Goal: Task Accomplishment & Management: Complete application form

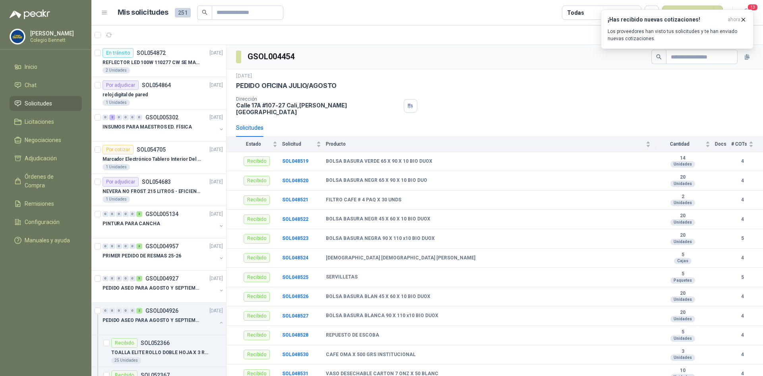
scroll to position [636, 0]
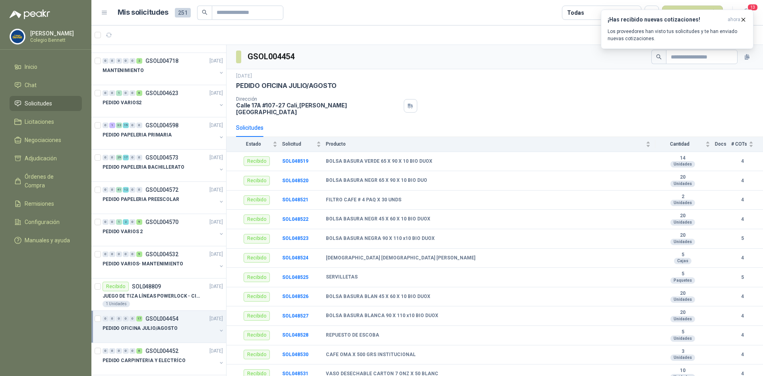
click at [167, 335] on div at bounding box center [160, 336] width 114 height 6
click at [150, 266] on p "PEDIDO VARIOS- MANTENIMIENTO" at bounding box center [143, 263] width 81 height 8
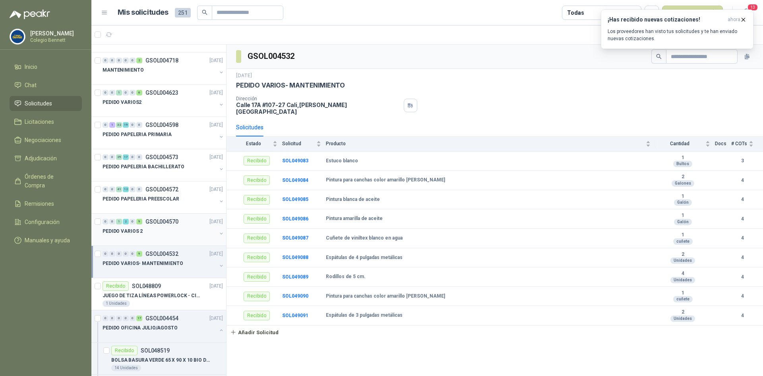
click at [151, 230] on div "PEDIDO VARIOS 2" at bounding box center [160, 231] width 114 height 10
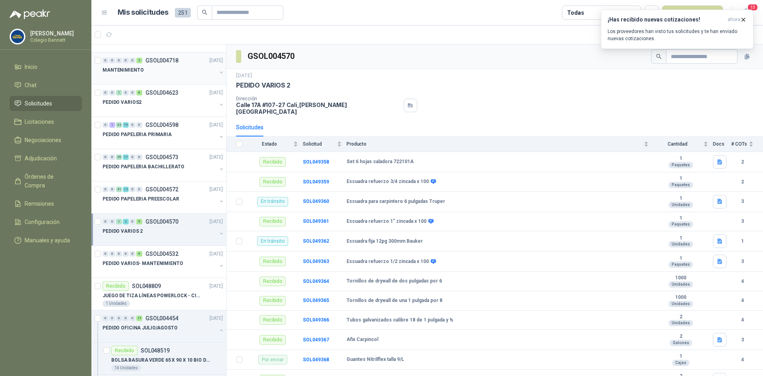
click at [149, 68] on div "MANTENIMIENTO" at bounding box center [160, 70] width 114 height 10
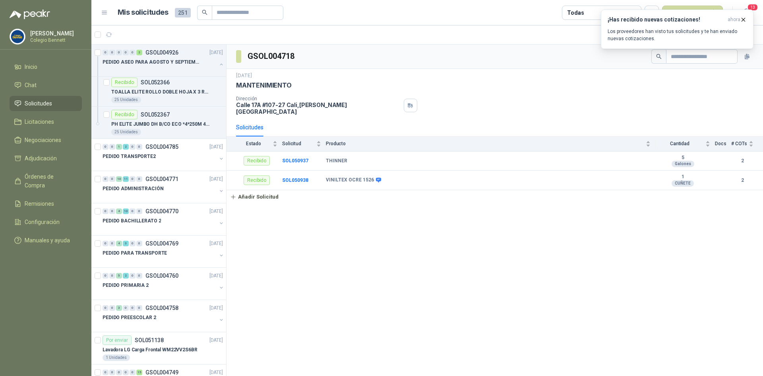
scroll to position [238, 0]
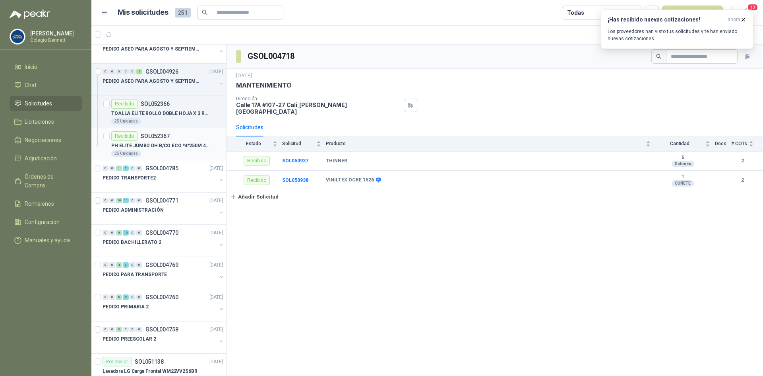
click at [162, 138] on p "SOL052367" at bounding box center [155, 136] width 29 height 6
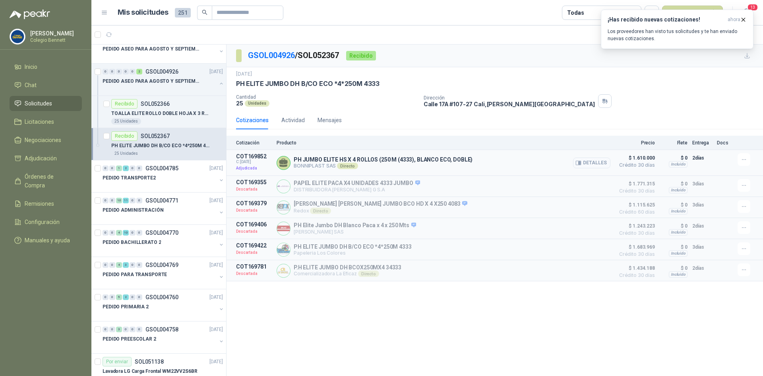
click at [598, 163] on button "Detalles" at bounding box center [591, 162] width 37 height 11
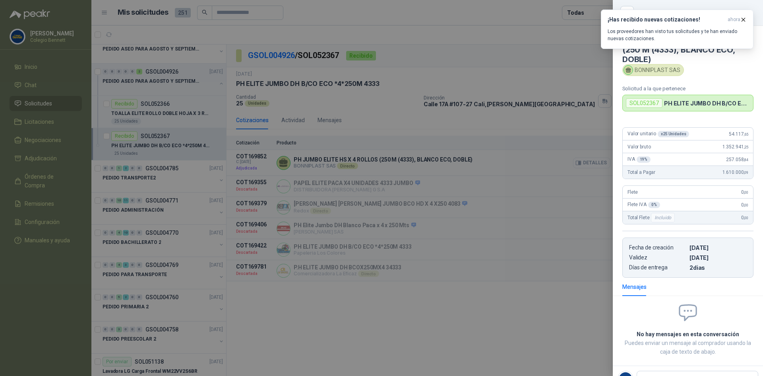
scroll to position [5, 0]
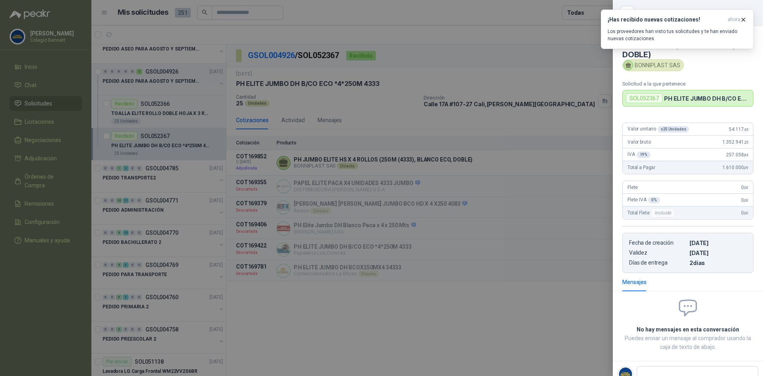
click at [503, 52] on div at bounding box center [381, 188] width 763 height 376
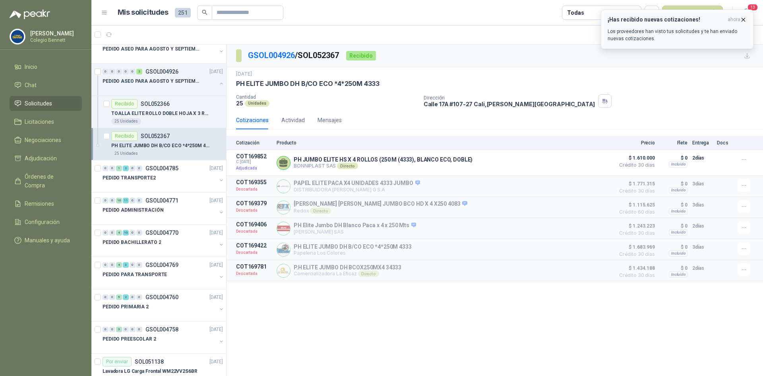
click at [743, 17] on icon "button" at bounding box center [743, 19] width 7 height 7
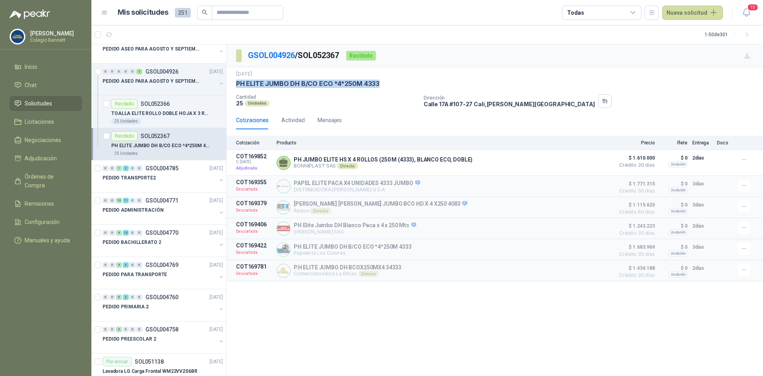
drag, startPoint x: 237, startPoint y: 82, endPoint x: 379, endPoint y: 84, distance: 142.7
click at [379, 84] on div "PH ELITE JUMBO DH B/CO ECO *4*250M 4333" at bounding box center [494, 83] width 517 height 8
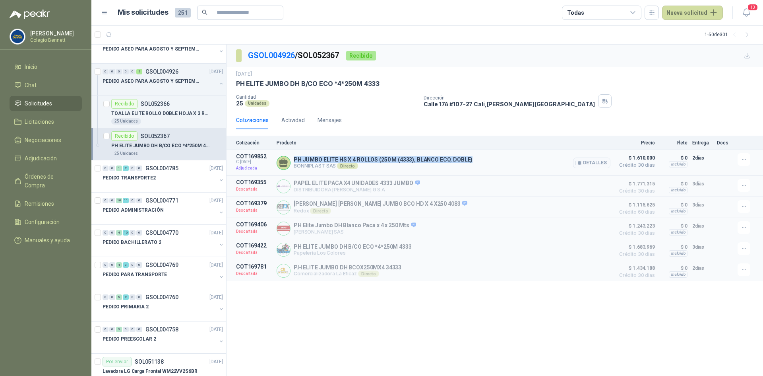
drag, startPoint x: 294, startPoint y: 159, endPoint x: 470, endPoint y: 161, distance: 175.6
click at [470, 161] on div "PH JUMBO ELITE HS X 4 ROLLOS (250 M (4333), BLANCO ECO, DOBLE) BONNIPLAST SAS D…" at bounding box center [444, 162] width 334 height 19
copy p "PH JUMBO ELITE HS X 4 ROLLOS (250 M (4333), BLANCO ECO, DOBLE)"
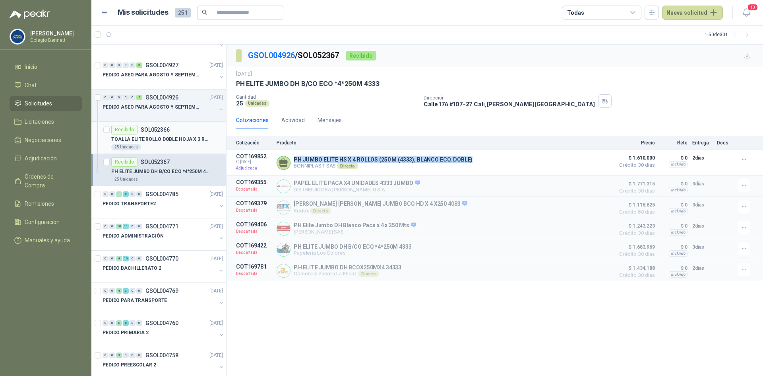
scroll to position [199, 0]
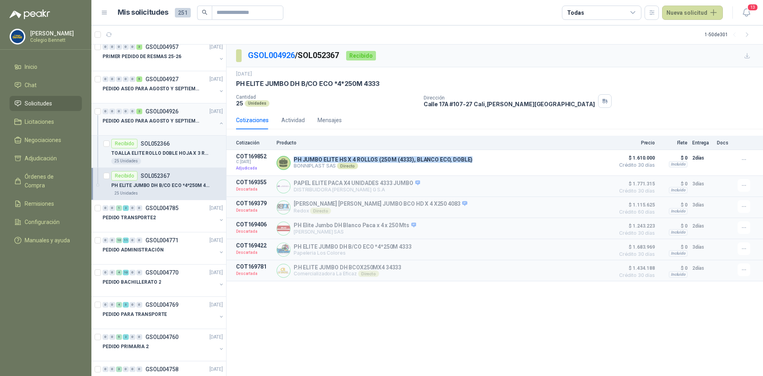
click at [218, 123] on button "button" at bounding box center [221, 123] width 6 height 6
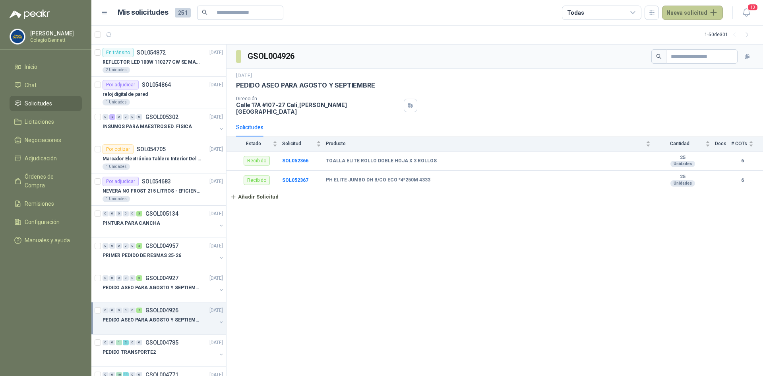
click at [697, 12] on button "Nueva solicitud" at bounding box center [692, 13] width 61 height 14
click at [678, 161] on div "Unidades" at bounding box center [682, 164] width 25 height 6
click at [296, 158] on b "SOL052366" at bounding box center [295, 161] width 26 height 6
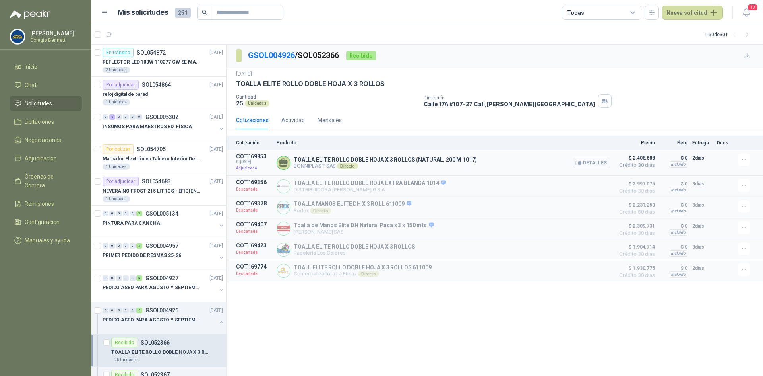
click at [594, 165] on button "Detalles" at bounding box center [591, 162] width 37 height 11
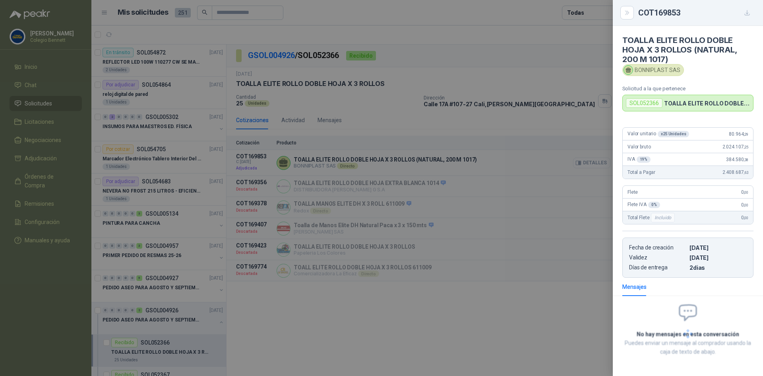
scroll to position [5, 0]
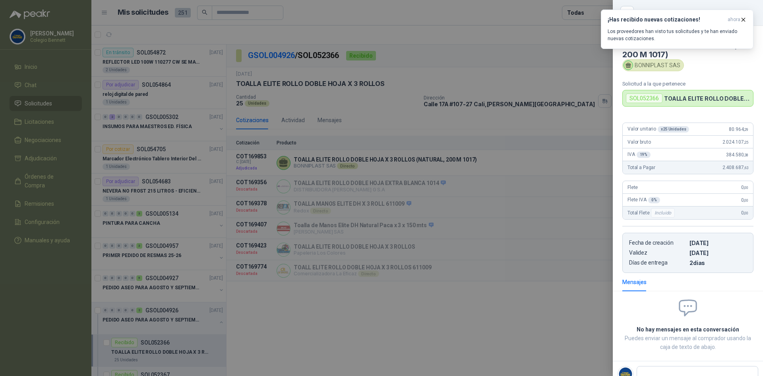
click at [447, 159] on div at bounding box center [381, 188] width 763 height 376
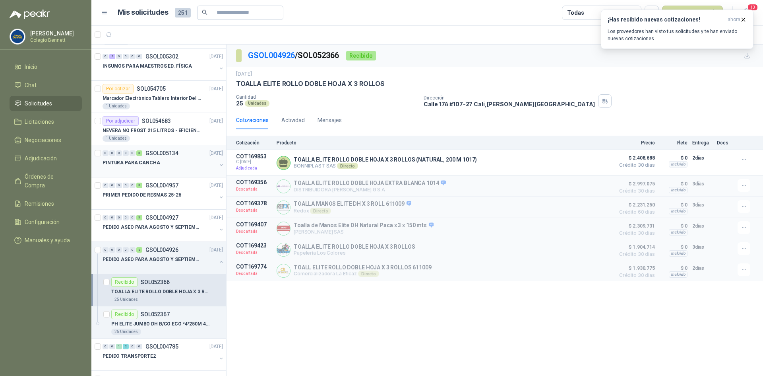
scroll to position [79, 0]
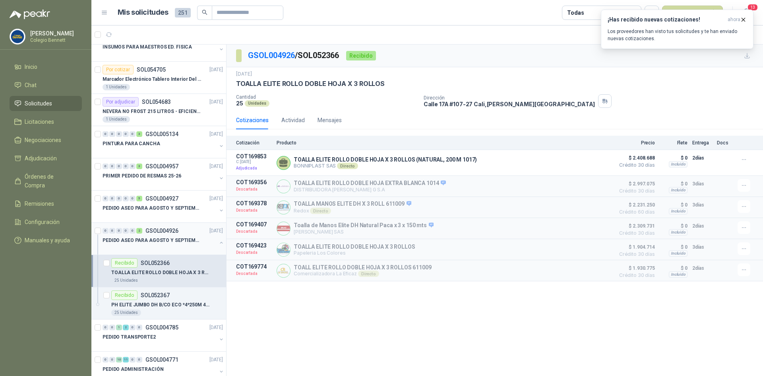
click at [173, 232] on p "GSOL004926" at bounding box center [161, 231] width 33 height 6
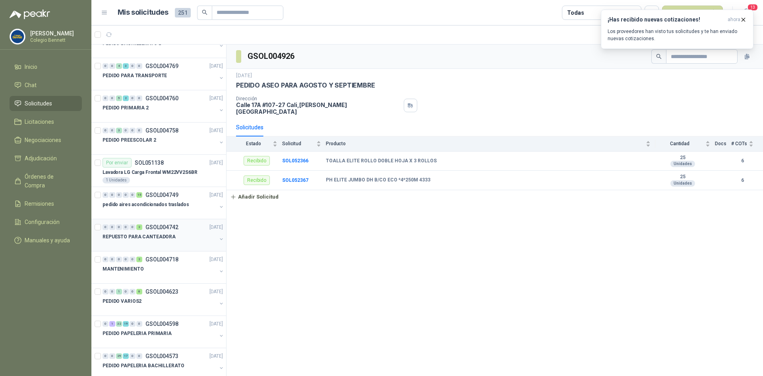
scroll to position [477, 0]
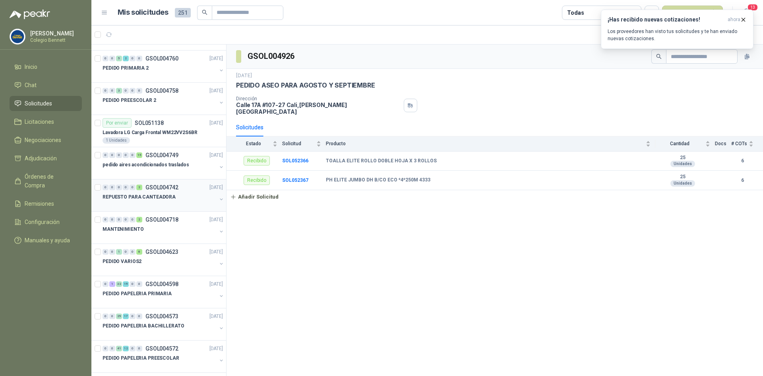
click at [185, 285] on div "0 1 32 19 0 0 GSOL004598 25/07/25" at bounding box center [164, 284] width 122 height 10
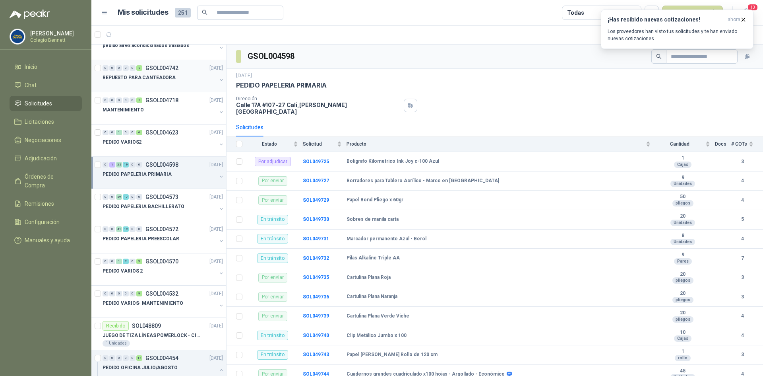
scroll to position [636, 0]
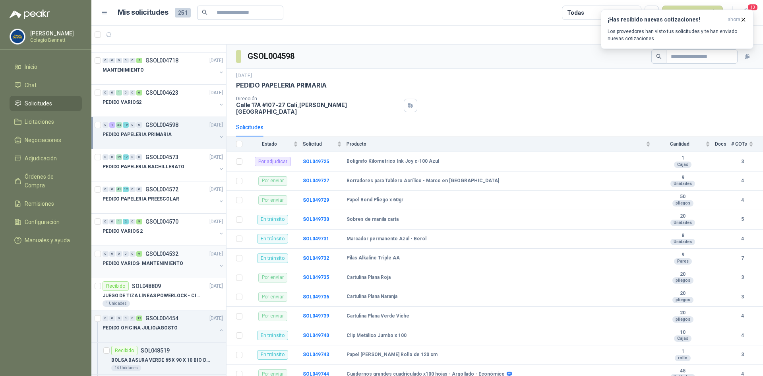
click at [172, 269] on div at bounding box center [160, 271] width 114 height 6
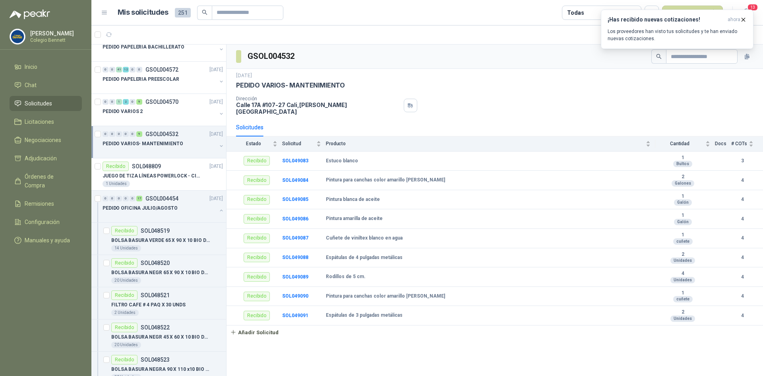
scroll to position [795, 0]
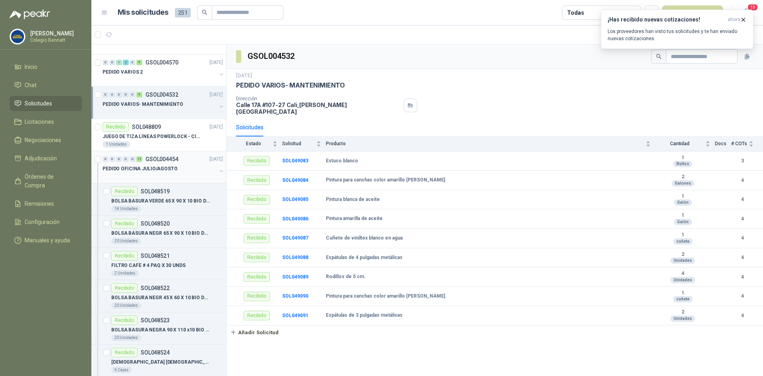
click at [160, 166] on p "PEDIDO OFICINA JULIO/AGOSTO" at bounding box center [140, 169] width 75 height 8
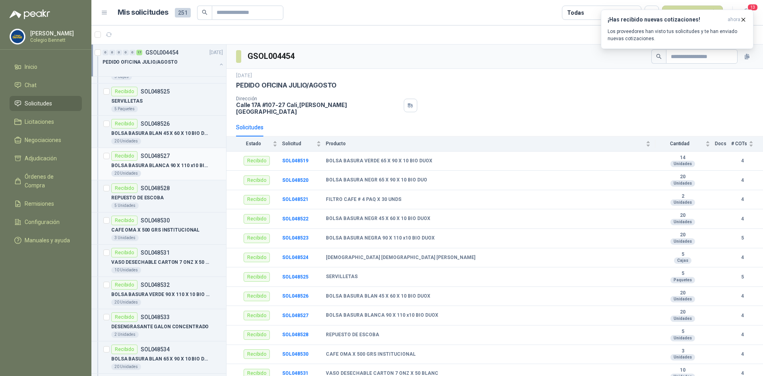
scroll to position [1113, 0]
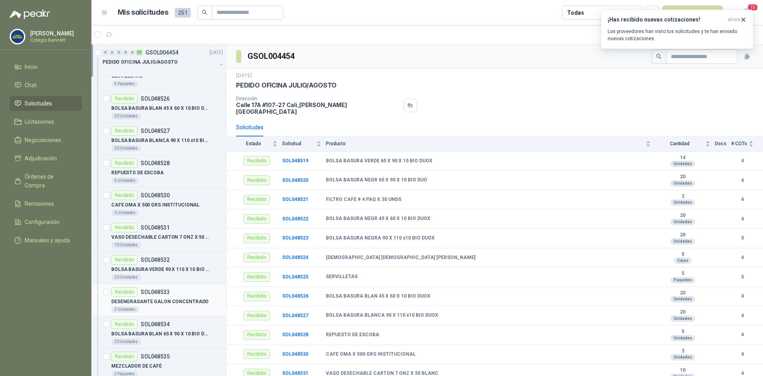
click at [155, 303] on p "DESENGRASANTE GALON CONCENTRADO" at bounding box center [159, 302] width 97 height 8
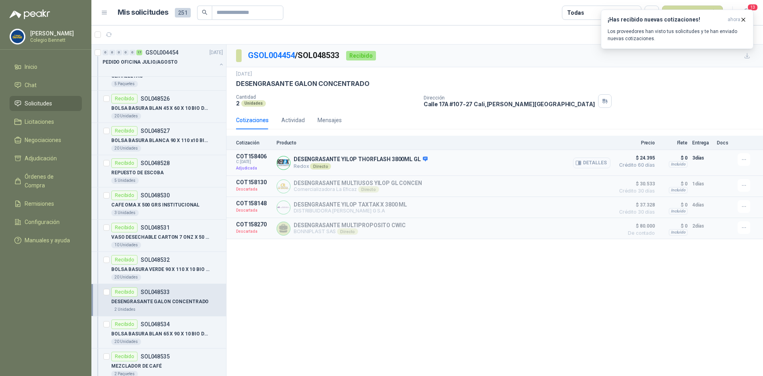
click at [593, 165] on button "Detalles" at bounding box center [591, 162] width 37 height 11
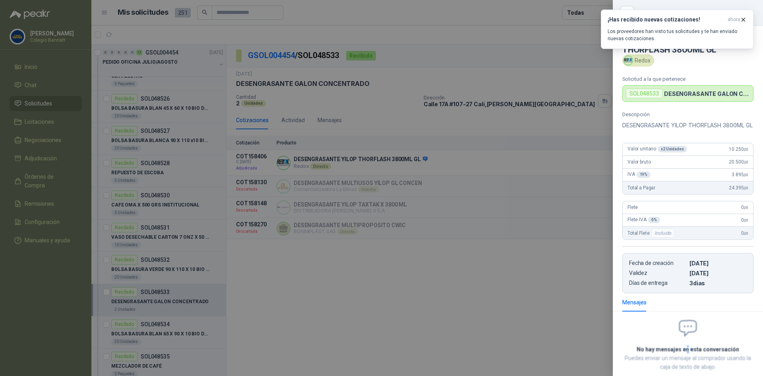
scroll to position [55, 0]
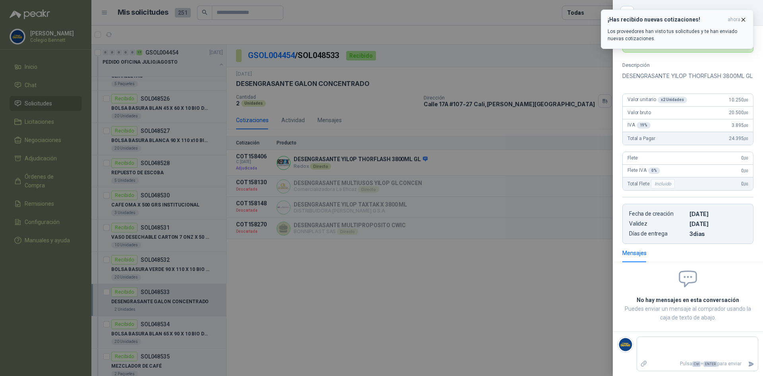
click at [749, 16] on button "¡Has recibido nuevas cotizaciones! ahora Los proveedores han visto tus solicitu…" at bounding box center [677, 29] width 153 height 39
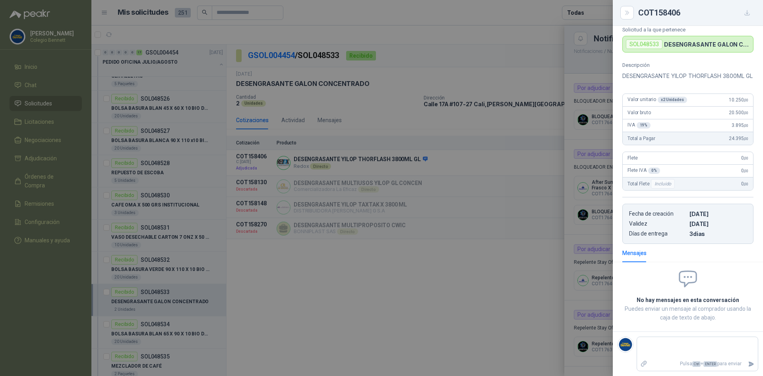
click at [318, 31] on div at bounding box center [381, 188] width 763 height 376
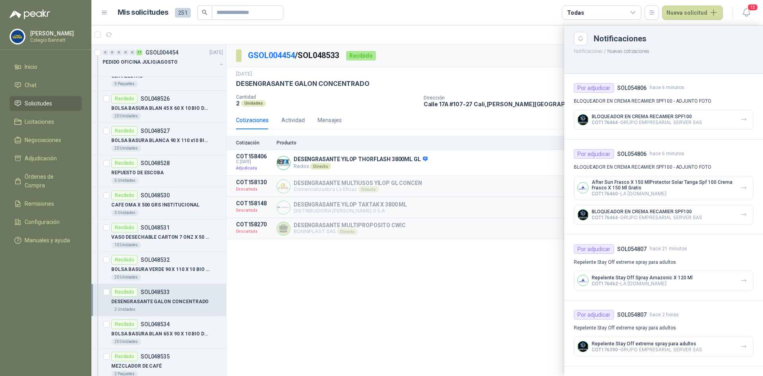
click at [224, 236] on div at bounding box center [427, 200] width 672 height 350
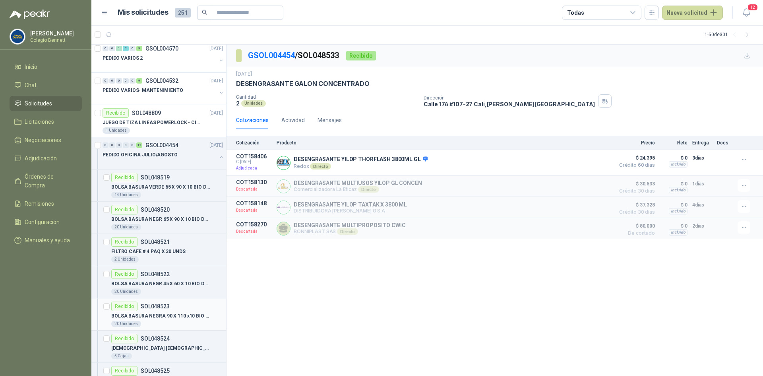
scroll to position [804, 0]
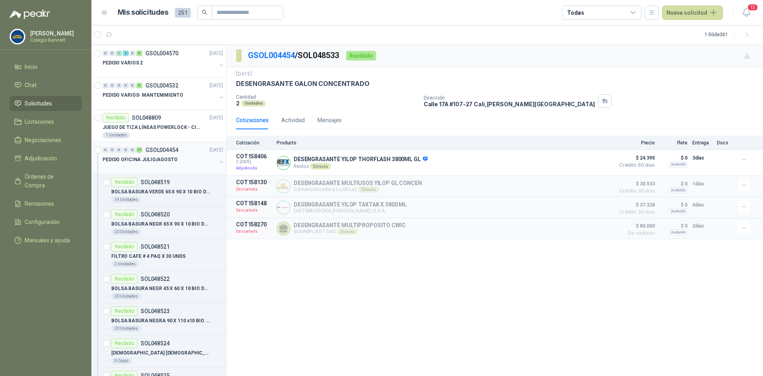
click at [204, 160] on div "PEDIDO OFICINA JULIO/AGOSTO" at bounding box center [160, 160] width 114 height 10
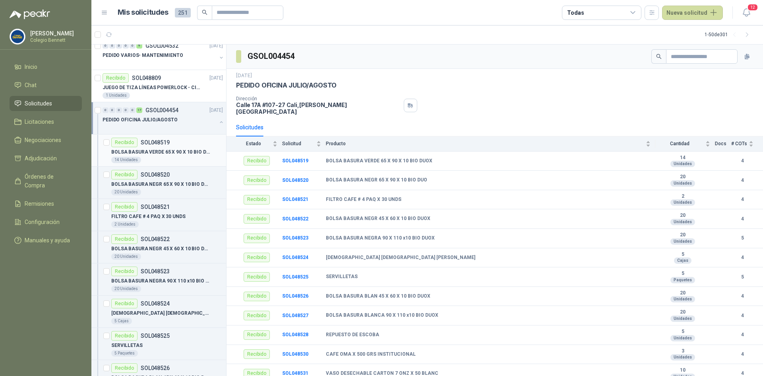
scroll to position [804, 0]
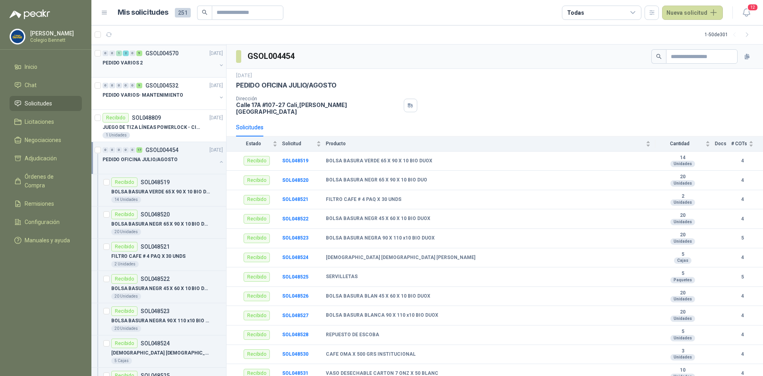
click at [147, 63] on div "PEDIDO VARIOS 2" at bounding box center [160, 63] width 114 height 10
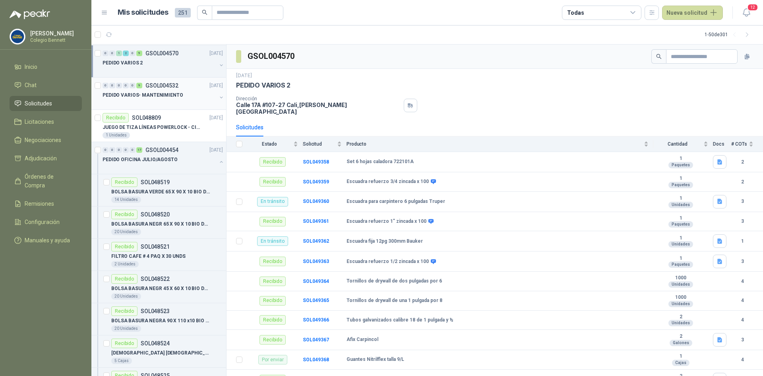
click at [152, 89] on div "0 0 0 0 0 9 GSOL004532 19/07/25" at bounding box center [164, 86] width 122 height 10
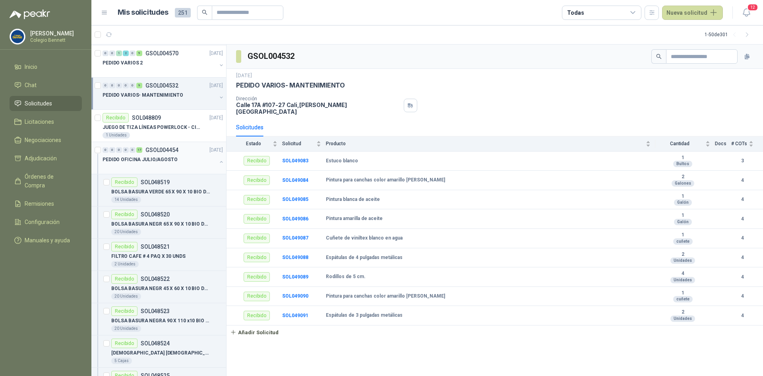
click at [159, 157] on p "PEDIDO OFICINA JULIO/AGOSTO" at bounding box center [140, 160] width 75 height 8
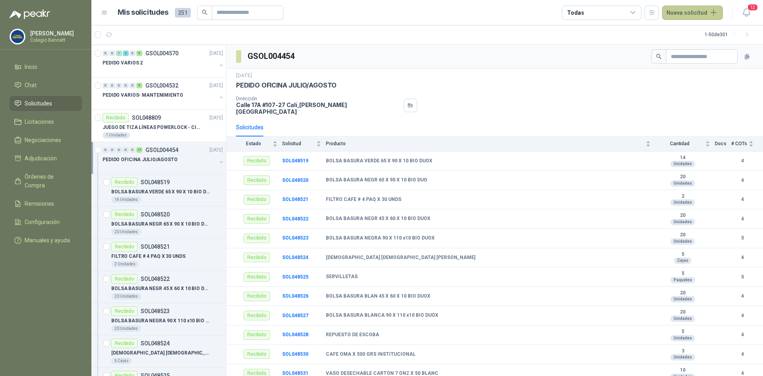
click at [687, 12] on button "Nueva solicitud" at bounding box center [692, 13] width 61 height 14
click at [694, 45] on link "Solicitud grupal" at bounding box center [702, 46] width 68 height 14
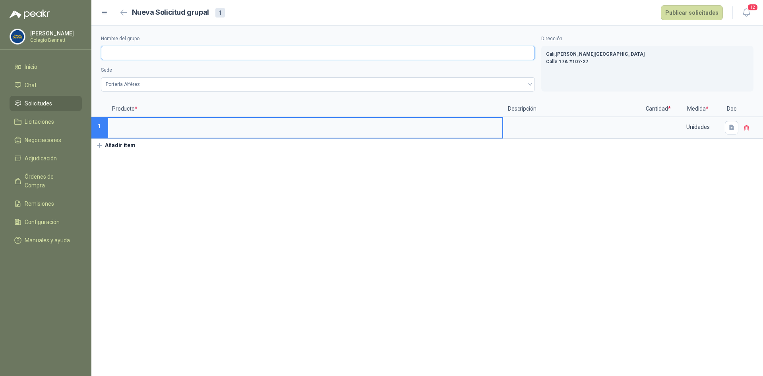
click at [115, 50] on input "Nombre del grupo" at bounding box center [318, 53] width 434 height 14
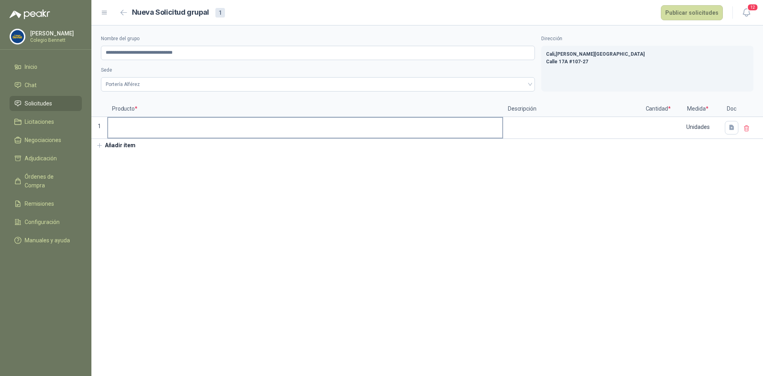
click at [126, 127] on input at bounding box center [305, 125] width 394 height 15
drag, startPoint x: 199, startPoint y: 52, endPoint x: 171, endPoint y: 50, distance: 28.3
click at [171, 50] on input "**********" at bounding box center [318, 53] width 434 height 14
type input "**********"
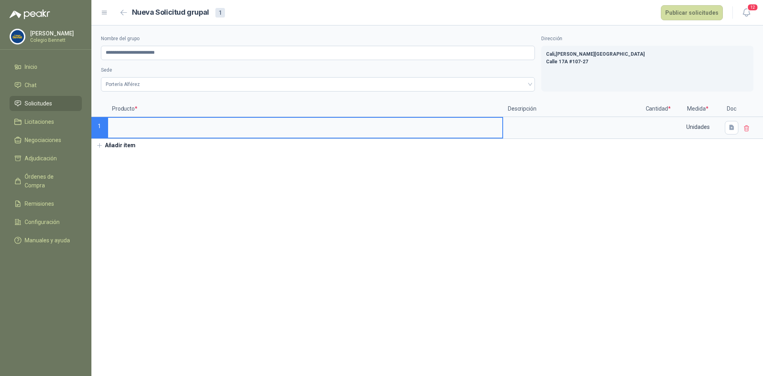
click at [143, 131] on input at bounding box center [305, 125] width 394 height 15
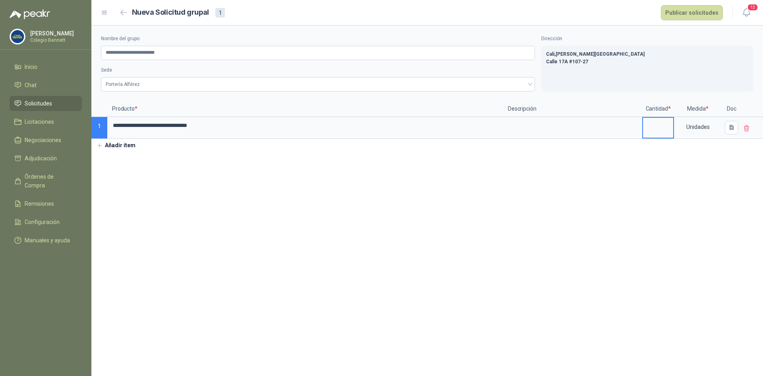
click at [662, 122] on input at bounding box center [658, 125] width 30 height 15
type input "**"
click at [116, 145] on button "Añadir ítem" at bounding box center [115, 146] width 49 height 14
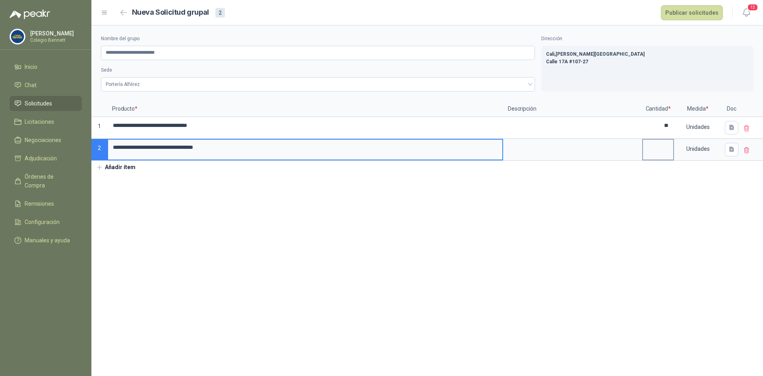
click at [657, 149] on input at bounding box center [658, 146] width 30 height 15
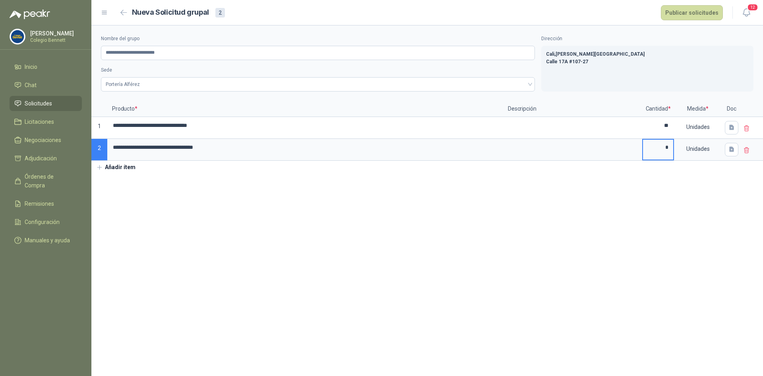
type input "*"
click at [129, 172] on button "Añadir ítem" at bounding box center [115, 168] width 49 height 14
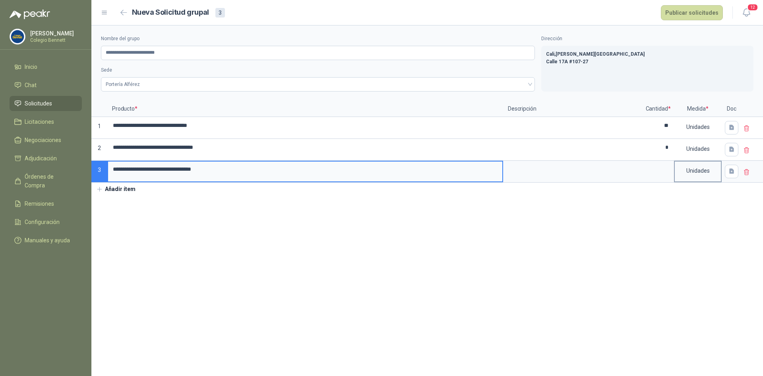
click at [674, 170] on div "Unidades" at bounding box center [698, 172] width 48 height 22
click at [660, 169] on input at bounding box center [658, 168] width 30 height 15
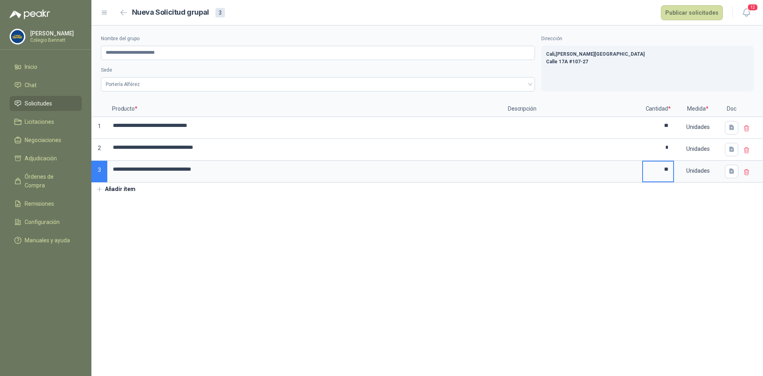
type input "**"
click at [136, 189] on button "Añadir ítem" at bounding box center [115, 189] width 49 height 14
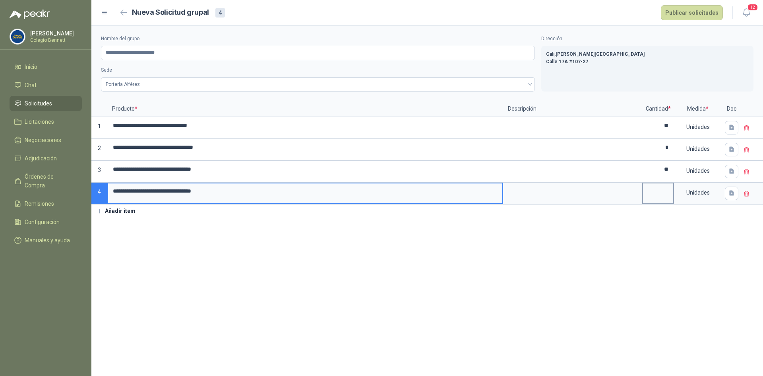
click at [659, 190] on input at bounding box center [658, 190] width 30 height 15
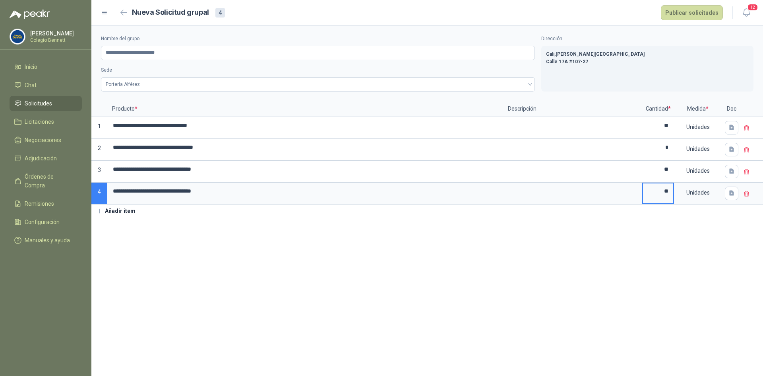
type input "**"
click at [128, 208] on button "Añadir ítem" at bounding box center [115, 211] width 49 height 14
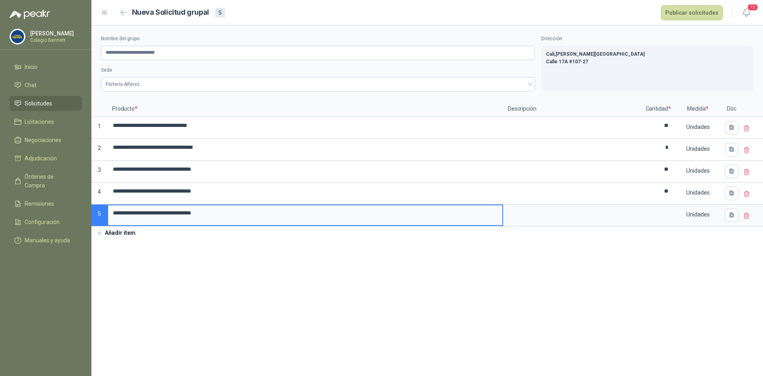
drag, startPoint x: 234, startPoint y: 215, endPoint x: 98, endPoint y: 214, distance: 136.7
click at [80, 212] on div "**********" at bounding box center [381, 188] width 763 height 376
click at [665, 216] on input at bounding box center [658, 212] width 30 height 15
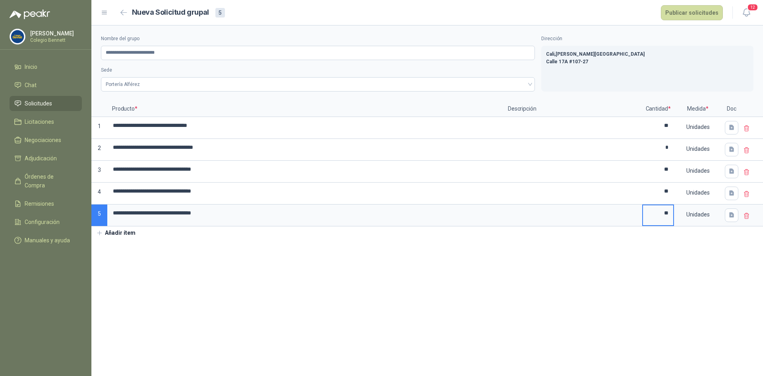
type input "**"
click at [124, 236] on button "Añadir ítem" at bounding box center [115, 233] width 49 height 14
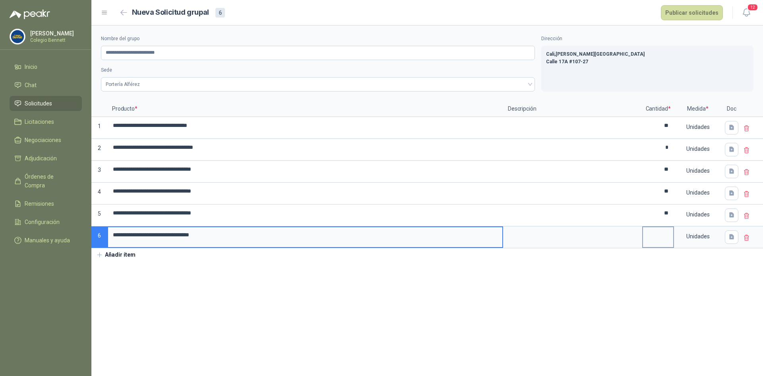
click at [668, 234] on input at bounding box center [658, 234] width 30 height 15
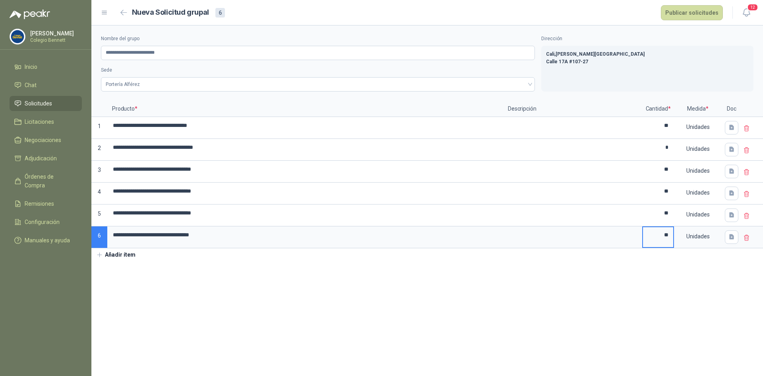
type input "**"
click at [116, 256] on button "Añadir ítem" at bounding box center [115, 255] width 49 height 14
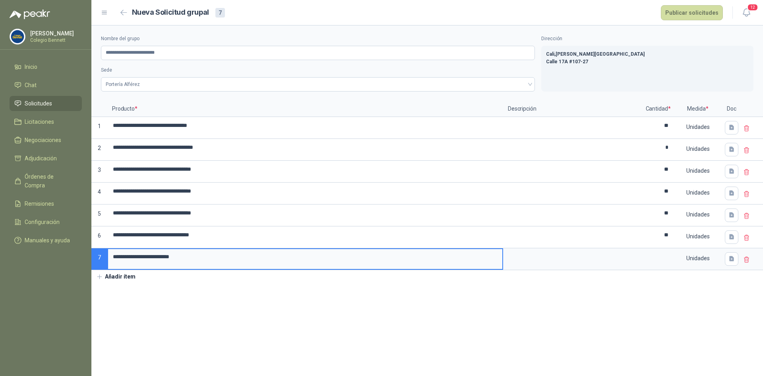
click at [208, 258] on input "**********" at bounding box center [305, 256] width 394 height 15
type input "**********"
click at [670, 262] on input at bounding box center [658, 256] width 30 height 15
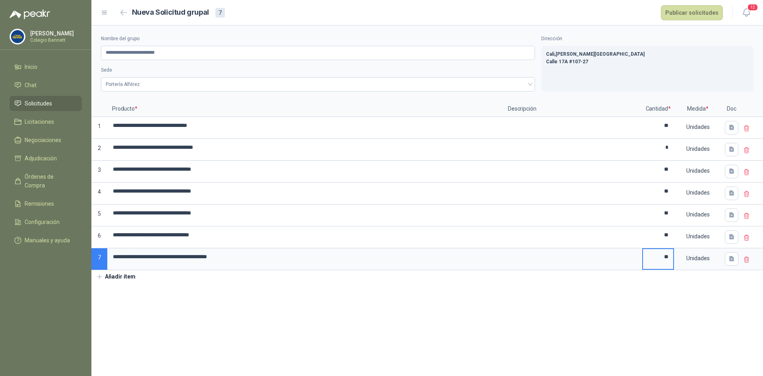
type input "**"
click at [129, 279] on button "Añadir ítem" at bounding box center [115, 277] width 49 height 14
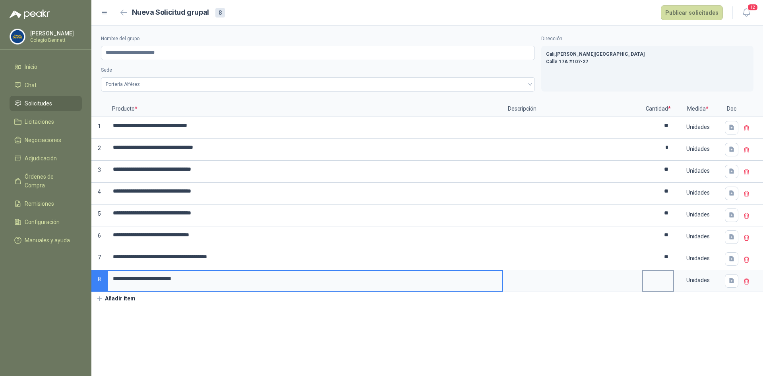
click at [665, 276] on input at bounding box center [658, 278] width 30 height 15
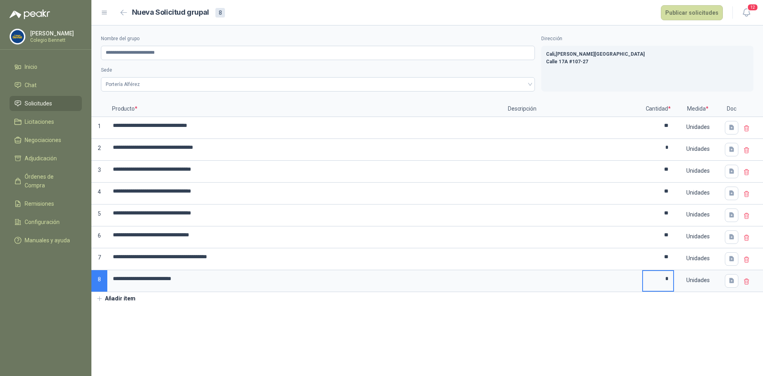
type input "*"
click at [126, 294] on button "Añadir ítem" at bounding box center [115, 299] width 49 height 14
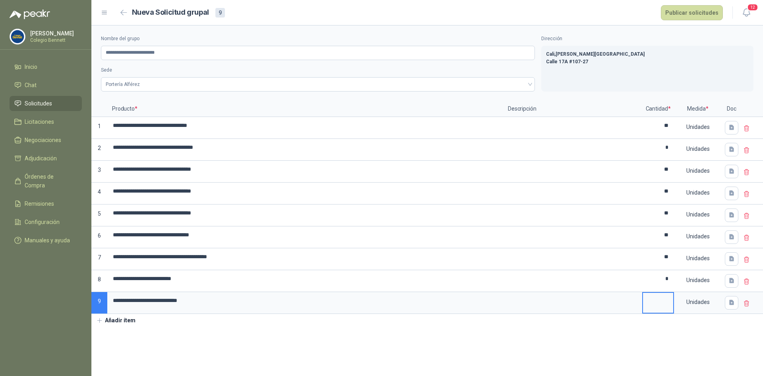
click at [661, 302] on input at bounding box center [658, 299] width 30 height 15
type input "*"
click at [166, 331] on section "**********" at bounding box center [427, 200] width 672 height 350
click at [114, 319] on button "Añadir ítem" at bounding box center [115, 321] width 49 height 14
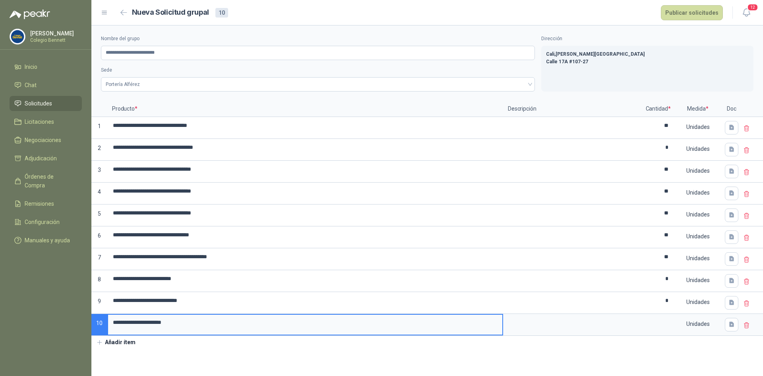
click at [116, 322] on input "**********" at bounding box center [305, 321] width 394 height 15
click at [178, 322] on input "**********" at bounding box center [305, 321] width 394 height 15
type input "**********"
click at [664, 324] on input at bounding box center [658, 321] width 30 height 15
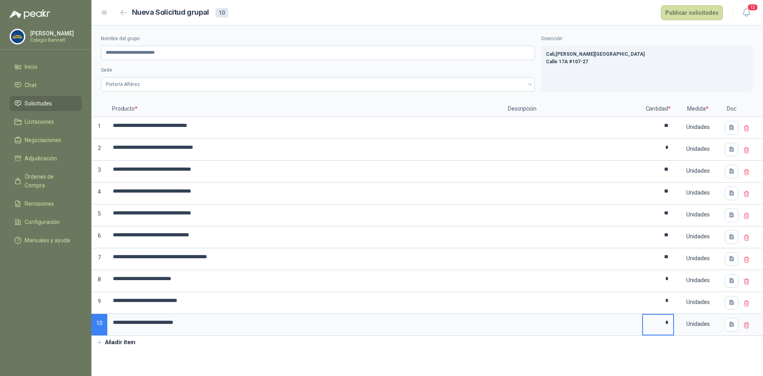
type input "*"
click at [313, 353] on section "**********" at bounding box center [427, 200] width 672 height 350
click at [680, 14] on button "Publicar solicitudes" at bounding box center [692, 12] width 62 height 15
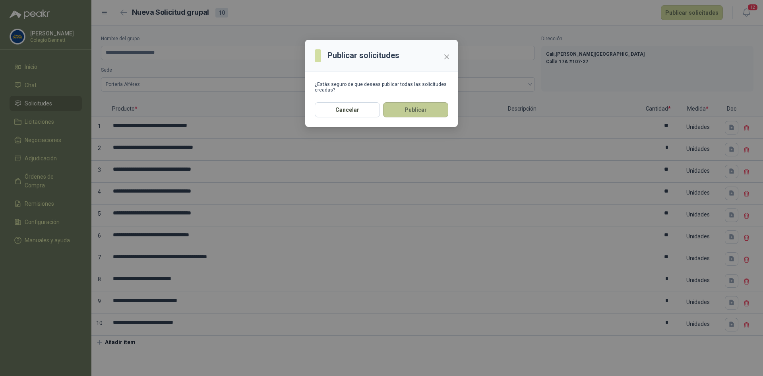
click at [413, 107] on button "Publicar" at bounding box center [415, 109] width 65 height 15
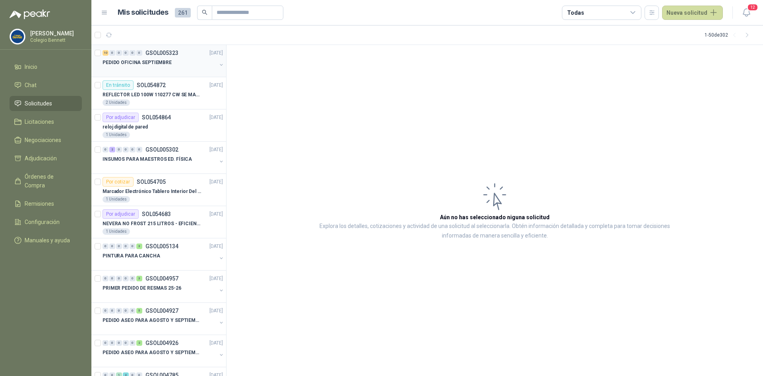
click at [165, 65] on p "PEDIDO OFICINA SEPTIEMBRE" at bounding box center [137, 63] width 69 height 8
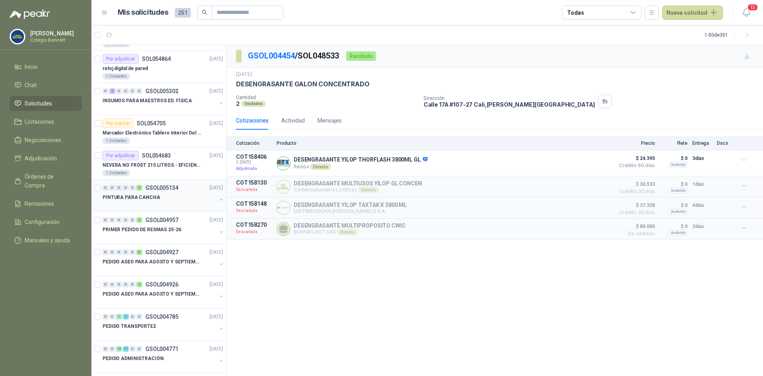
scroll to position [40, 0]
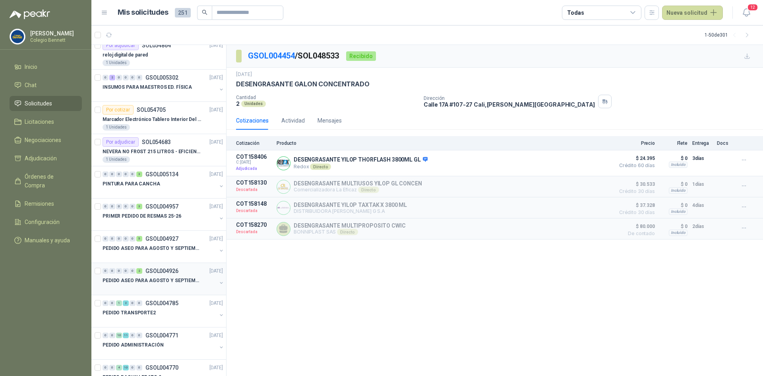
click at [167, 277] on p "PEDIDO ASEO PARA AGOSTO Y SEPTIEMBRE" at bounding box center [152, 281] width 99 height 8
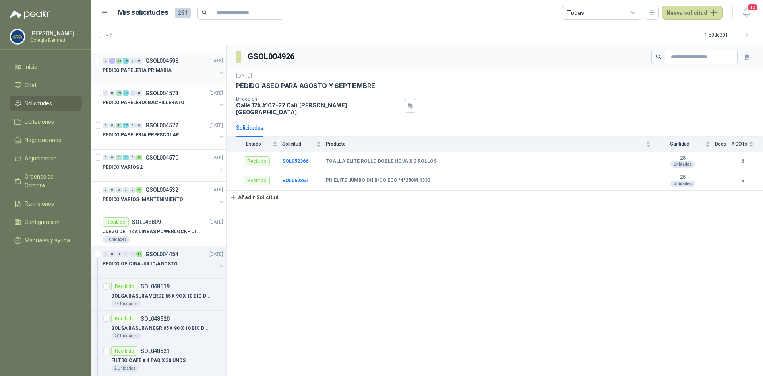
scroll to position [676, 0]
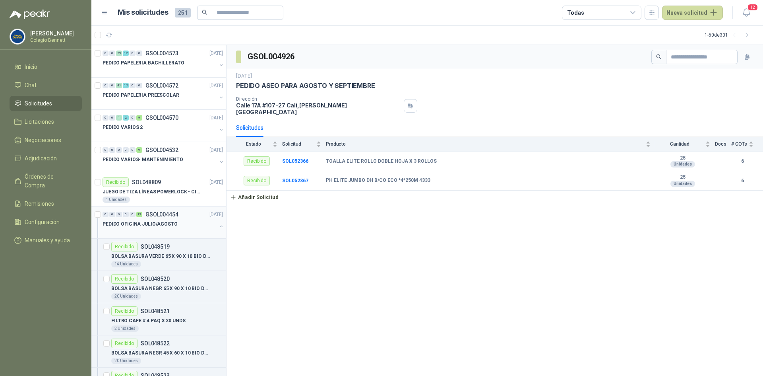
click at [172, 219] on div "PEDIDO OFICINA JULIO/AGOSTO" at bounding box center [160, 224] width 114 height 10
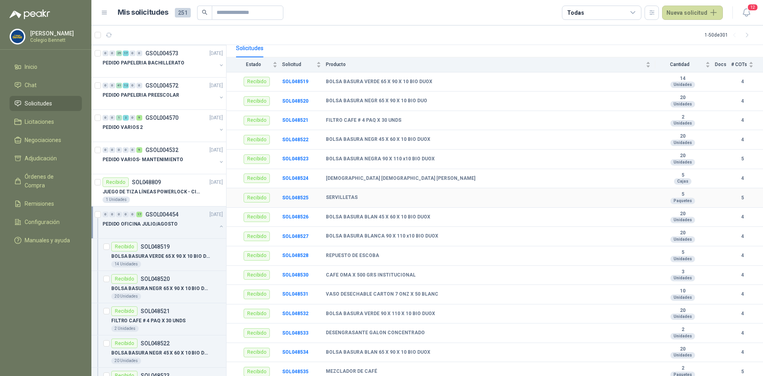
scroll to position [112, 0]
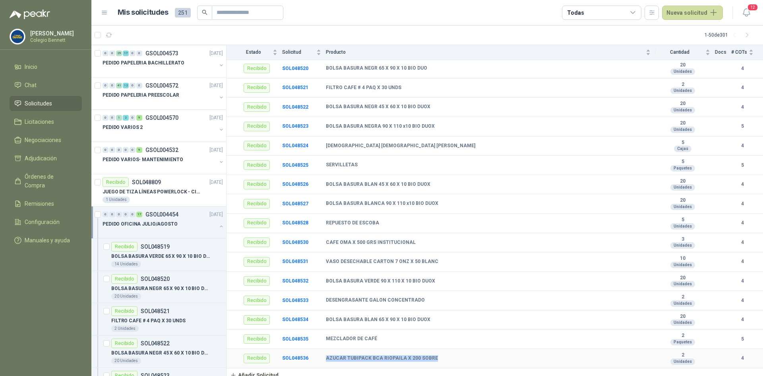
drag, startPoint x: 327, startPoint y: 352, endPoint x: 436, endPoint y: 355, distance: 109.3
click at [436, 355] on div "AZUCAR TUBIPACK BCA RIOPAILA X 200 SOBRE" at bounding box center [488, 358] width 325 height 6
copy b "AZUCAR TUBIPACK BCA RIOPAILA X 200 SOBRE"
click at [365, 181] on b "BOLSA BASURA BLAN 45 X 60 X 10 BIO DUOX" at bounding box center [378, 184] width 105 height 6
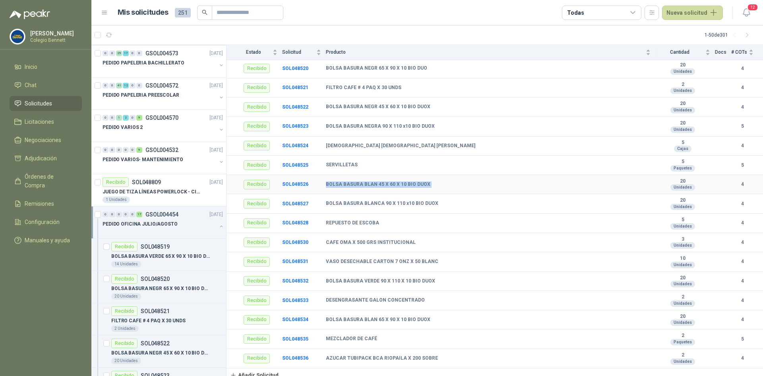
click at [365, 181] on b "BOLSA BASURA BLAN 45 X 60 X 10 BIO DUOX" at bounding box center [378, 184] width 105 height 6
copy b "BOLSA BASURA BLAN 45 X 60 X 10 BIO DUOX"
click at [377, 316] on b "BOLSA BASURA BLAN 65 X 90 X 10 BIO DUOX" at bounding box center [378, 319] width 105 height 6
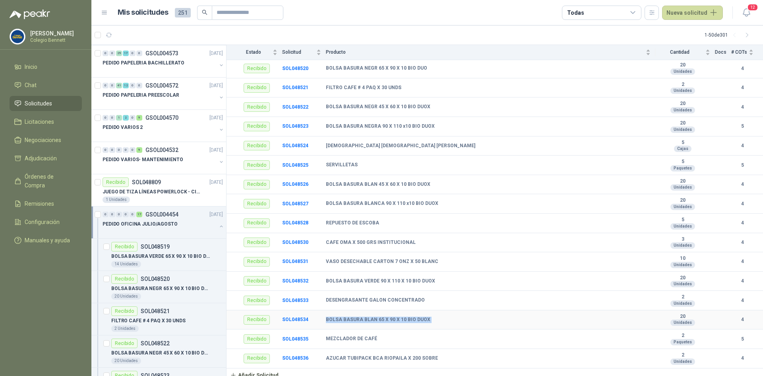
copy b "BOLSA BASURA BLAN 65 X 90 X 10 BIO DUOX"
click at [362, 181] on b "BOLSA BASURA BLAN 45 X 60 X 10 BIO DUOX" at bounding box center [378, 184] width 105 height 6
copy b "BOLSA BASURA BLAN 45 X 60 X 10 BIO DUOX"
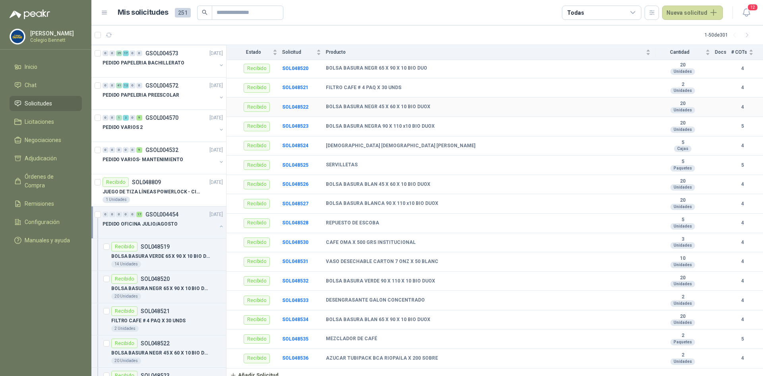
click at [355, 104] on b "BOLSA BASURA NEGR 45 X 60 X 10 BIO DUOX" at bounding box center [378, 107] width 105 height 6
copy b "BOLSA BASURA NEGR 45 X 60 X 10 BIO DUOX"
click at [374, 65] on b "BOLSA BASURA NEGR 65 X 90 X 10 BIO DUO" at bounding box center [376, 68] width 101 height 6
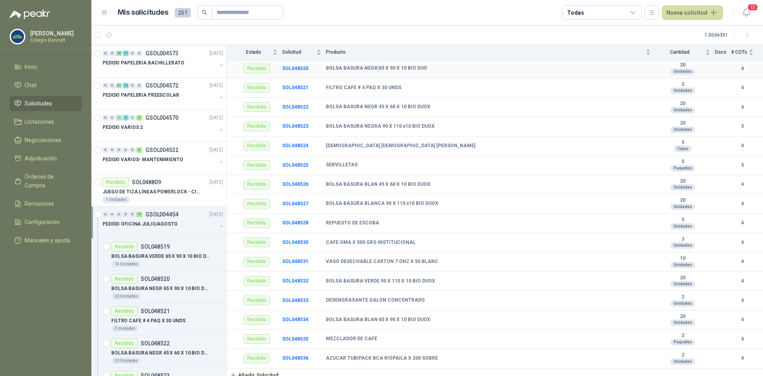
click at [374, 65] on b "BOLSA BASURA NEGR 65 X 90 X 10 BIO DUO" at bounding box center [376, 68] width 101 height 6
copy b "BOLSA BASURA NEGR 65 X 90 X 10 BIO DUO"
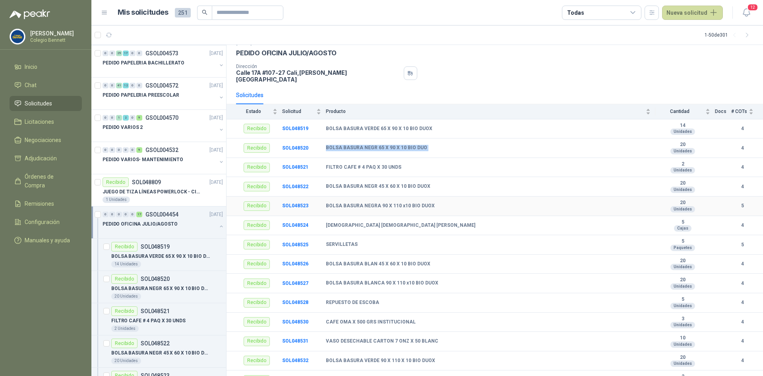
scroll to position [0, 0]
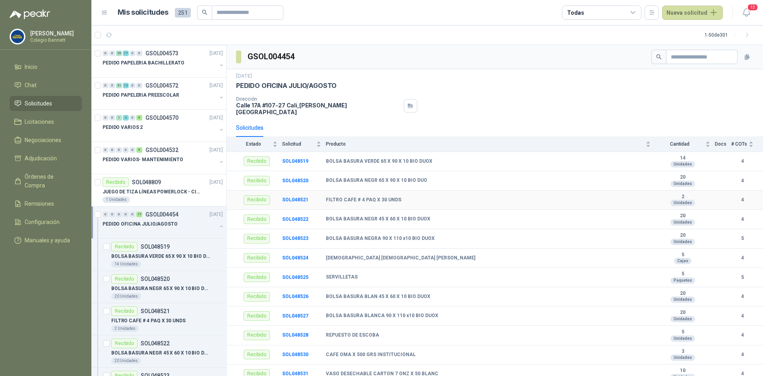
click at [358, 197] on b "FILTRO CAFE # 4 PAQ X 30 UNDS" at bounding box center [364, 200] width 76 height 6
copy b "FILTRO CAFE # 4 PAQ X 30 UNDS"
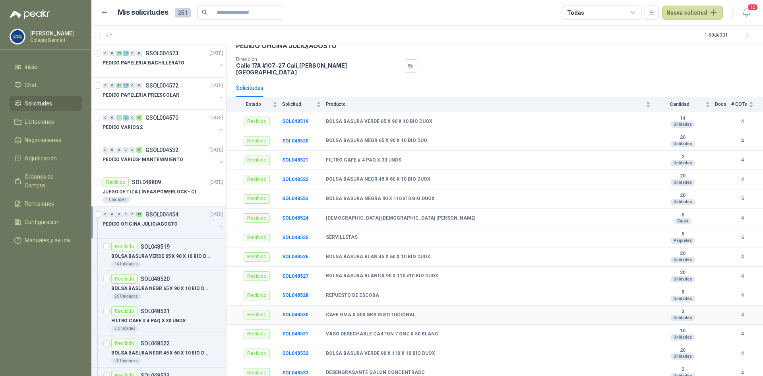
click at [358, 312] on b "CAFE OMA X 500 GRS INSTITUCIONAL" at bounding box center [371, 315] width 90 height 6
copy b "CAFE OMA X 500 GRS INSTITUCIONAL"
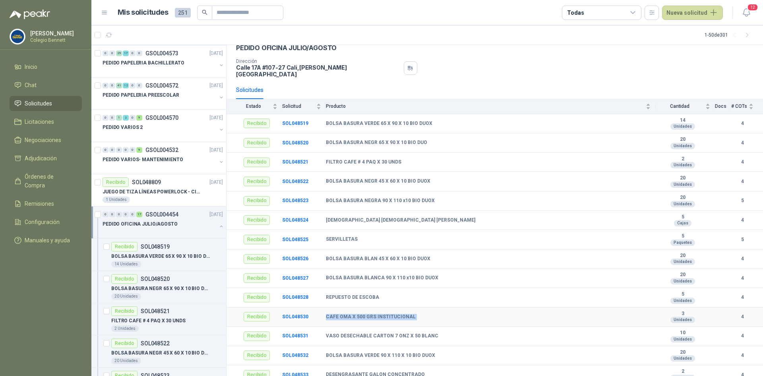
scroll to position [0, 0]
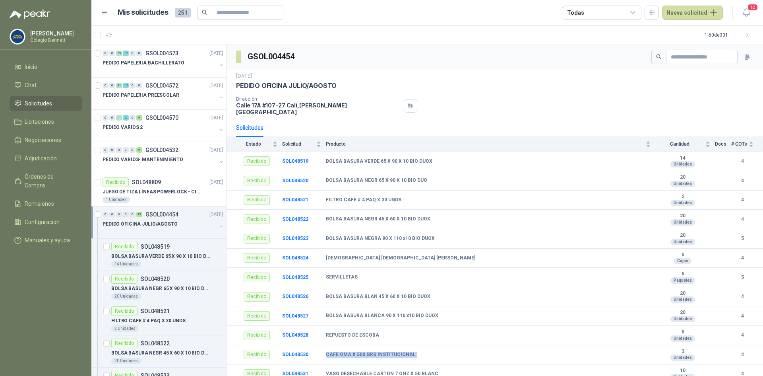
click at [157, 215] on p "GSOL004454" at bounding box center [161, 214] width 33 height 6
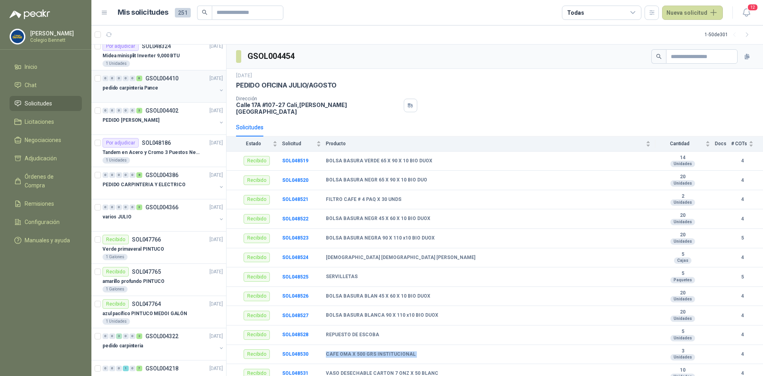
scroll to position [954, 0]
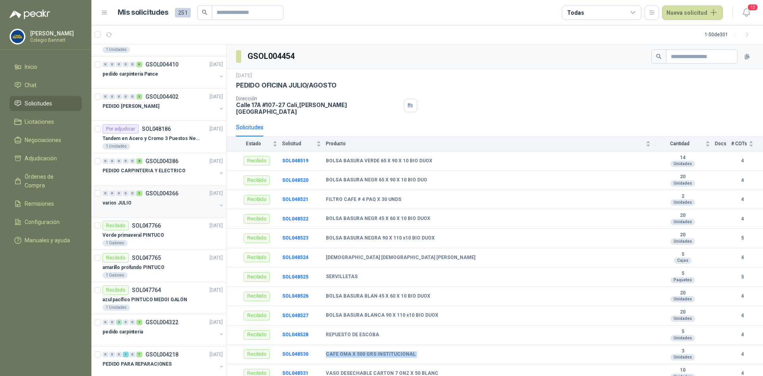
click at [218, 205] on button "button" at bounding box center [221, 205] width 6 height 6
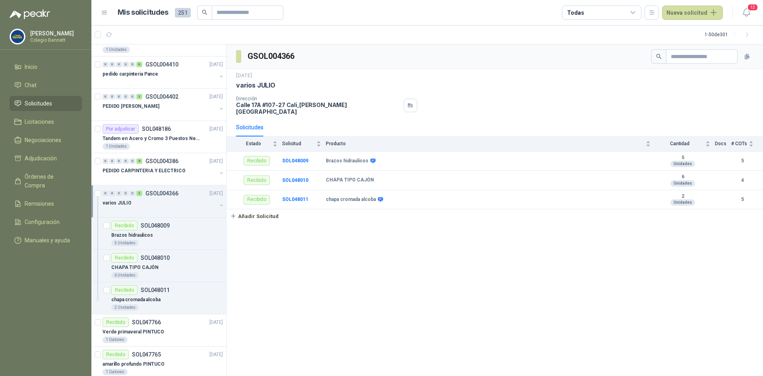
click at [218, 205] on button "button" at bounding box center [221, 205] width 6 height 6
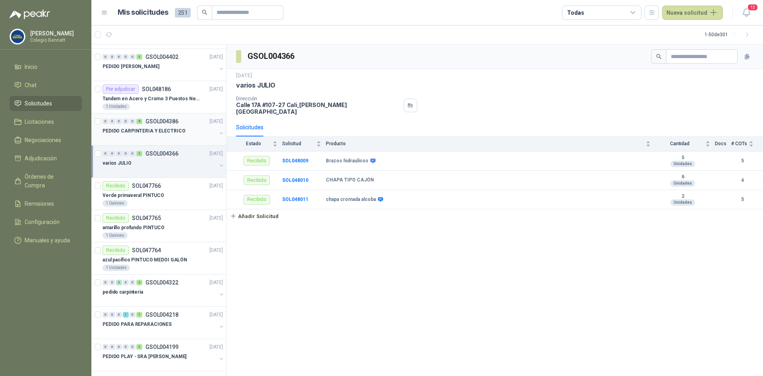
scroll to position [1033, 0]
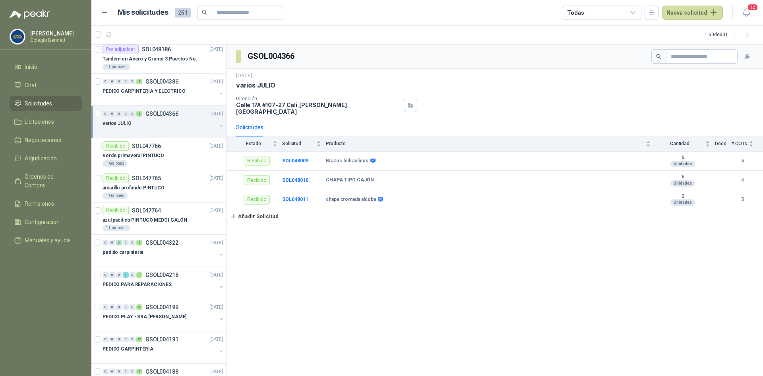
click at [216, 121] on div "varios JULIO" at bounding box center [164, 126] width 122 height 16
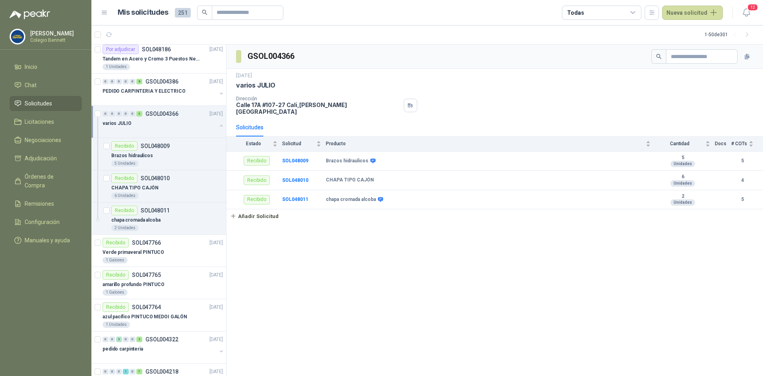
click at [216, 121] on div "varios JULIO" at bounding box center [164, 126] width 122 height 16
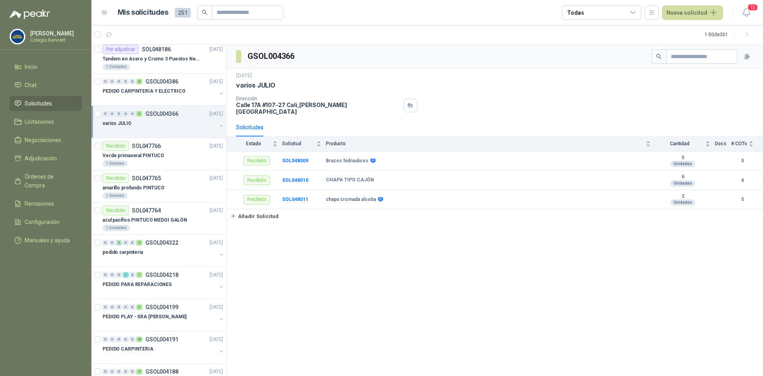
click at [216, 121] on div "varios JULIO" at bounding box center [164, 126] width 122 height 16
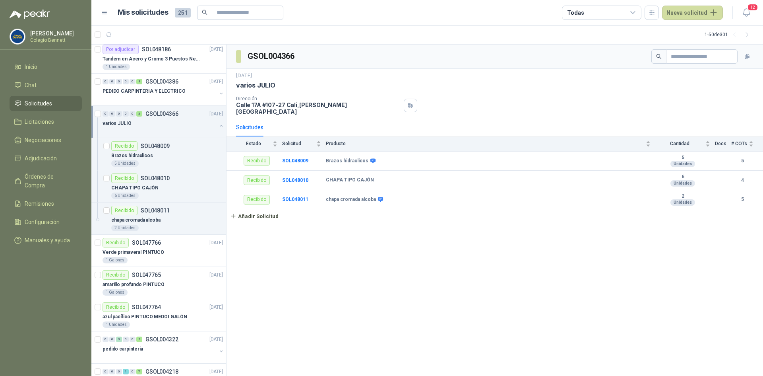
click at [216, 121] on div "varios JULIO" at bounding box center [164, 126] width 122 height 16
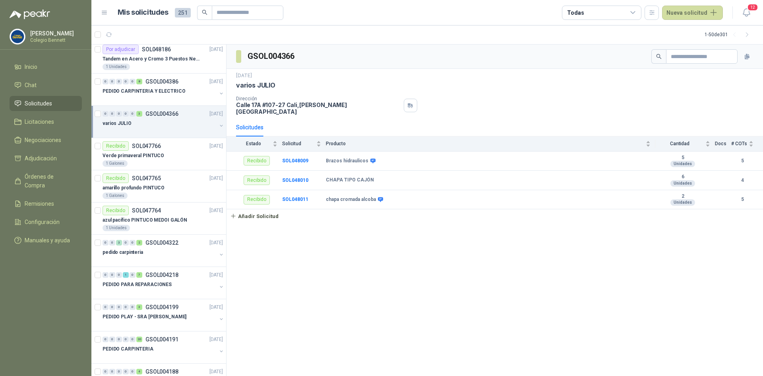
click at [158, 109] on div "0 0 0 0 0 3 GSOL004366 [DATE]" at bounding box center [164, 114] width 122 height 10
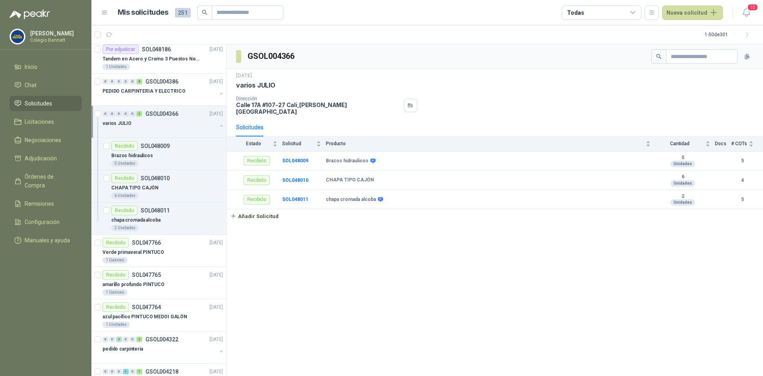
click at [158, 109] on div "0 0 0 0 0 3 GSOL004366 [DATE]" at bounding box center [164, 114] width 122 height 10
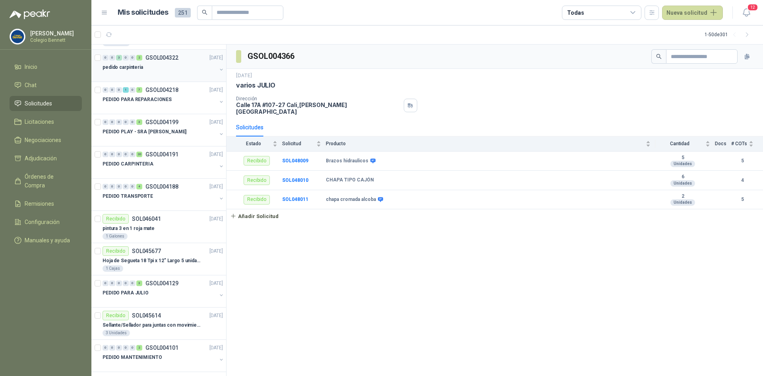
scroll to position [1232, 0]
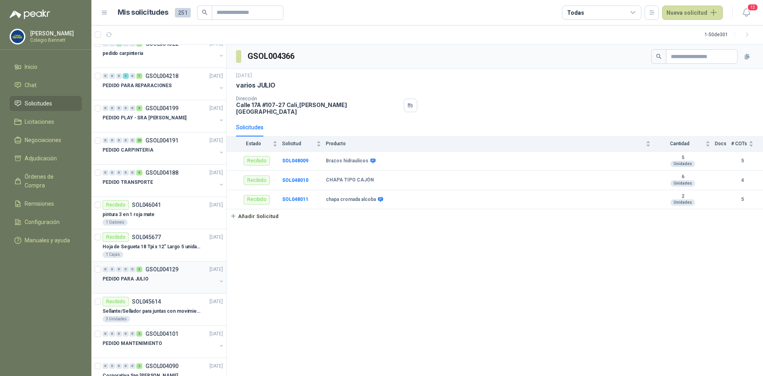
click at [145, 278] on p "PEDIDO PARA JULIO" at bounding box center [126, 279] width 46 height 8
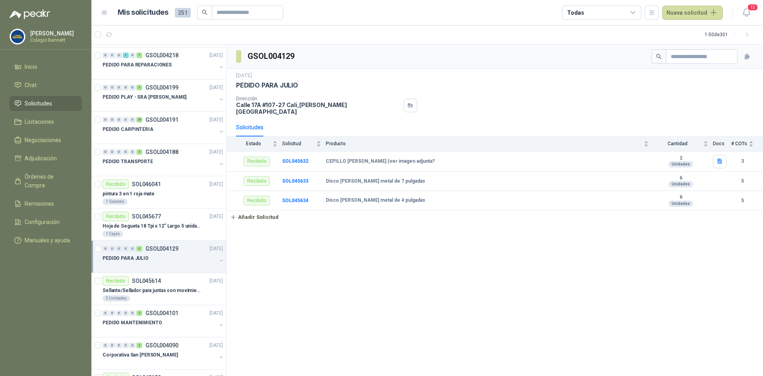
scroll to position [1272, 0]
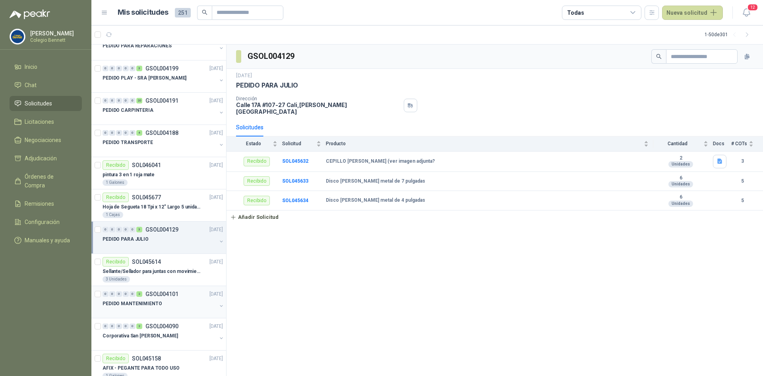
click at [155, 298] on div "0 0 0 0 0 2 GSOL004101 [DATE]" at bounding box center [164, 294] width 122 height 10
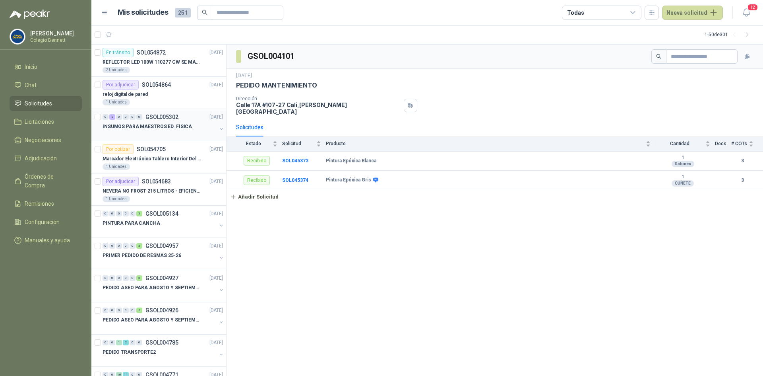
click at [155, 123] on p "INSUMOS PARA MAESTROS ED. FÍSICA" at bounding box center [147, 127] width 89 height 8
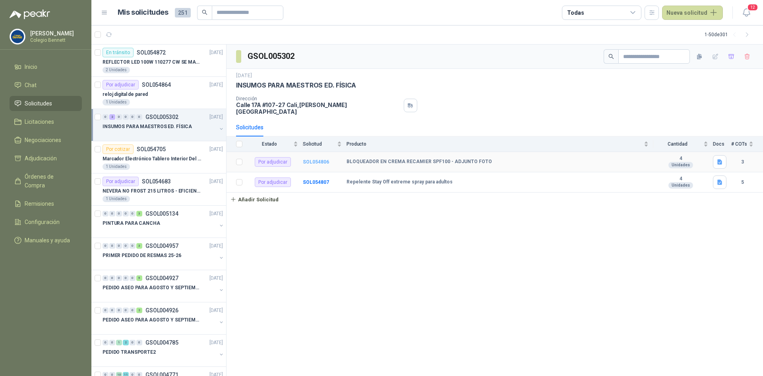
click at [313, 159] on b "SOL054806" at bounding box center [316, 162] width 26 height 6
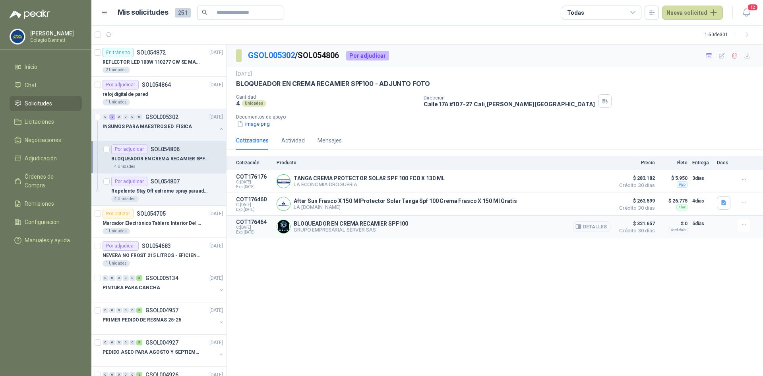
click at [678, 230] on div "Incluido" at bounding box center [678, 230] width 19 height 6
click at [596, 228] on button "Detalles" at bounding box center [591, 226] width 37 height 11
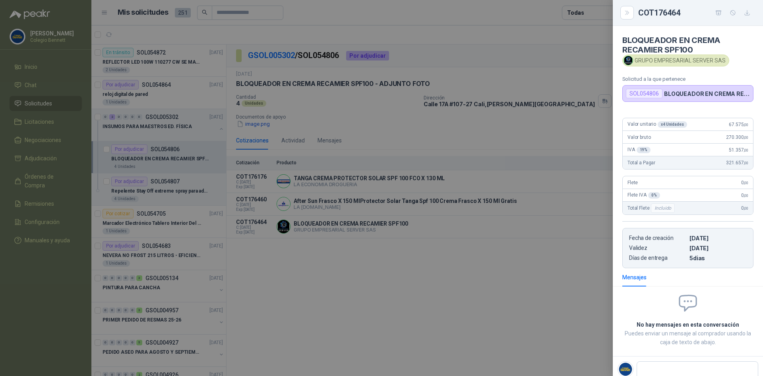
click at [560, 267] on div at bounding box center [381, 188] width 763 height 376
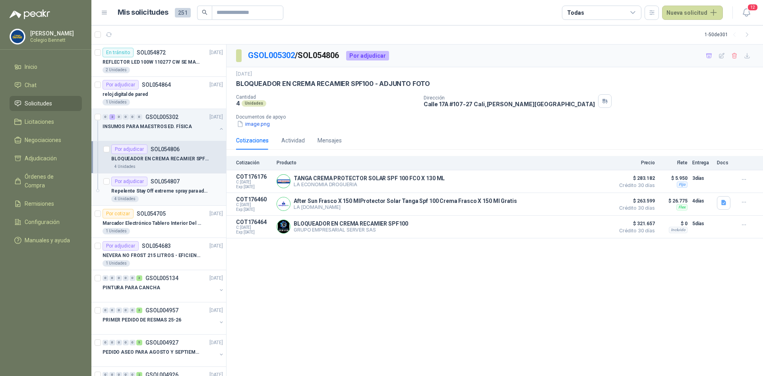
click at [201, 191] on p "Repelente Stay Off extreme spray para adultos" at bounding box center [160, 191] width 99 height 8
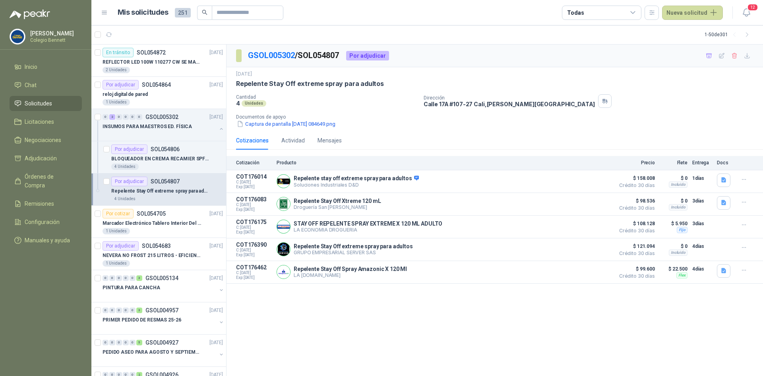
click at [402, 322] on div "GSOL005302 / SOL054807 Por adjudicar [DATE] Repelente Stay Off extreme spray pa…" at bounding box center [495, 210] width 536 height 331
